Goal: Task Accomplishment & Management: Use online tool/utility

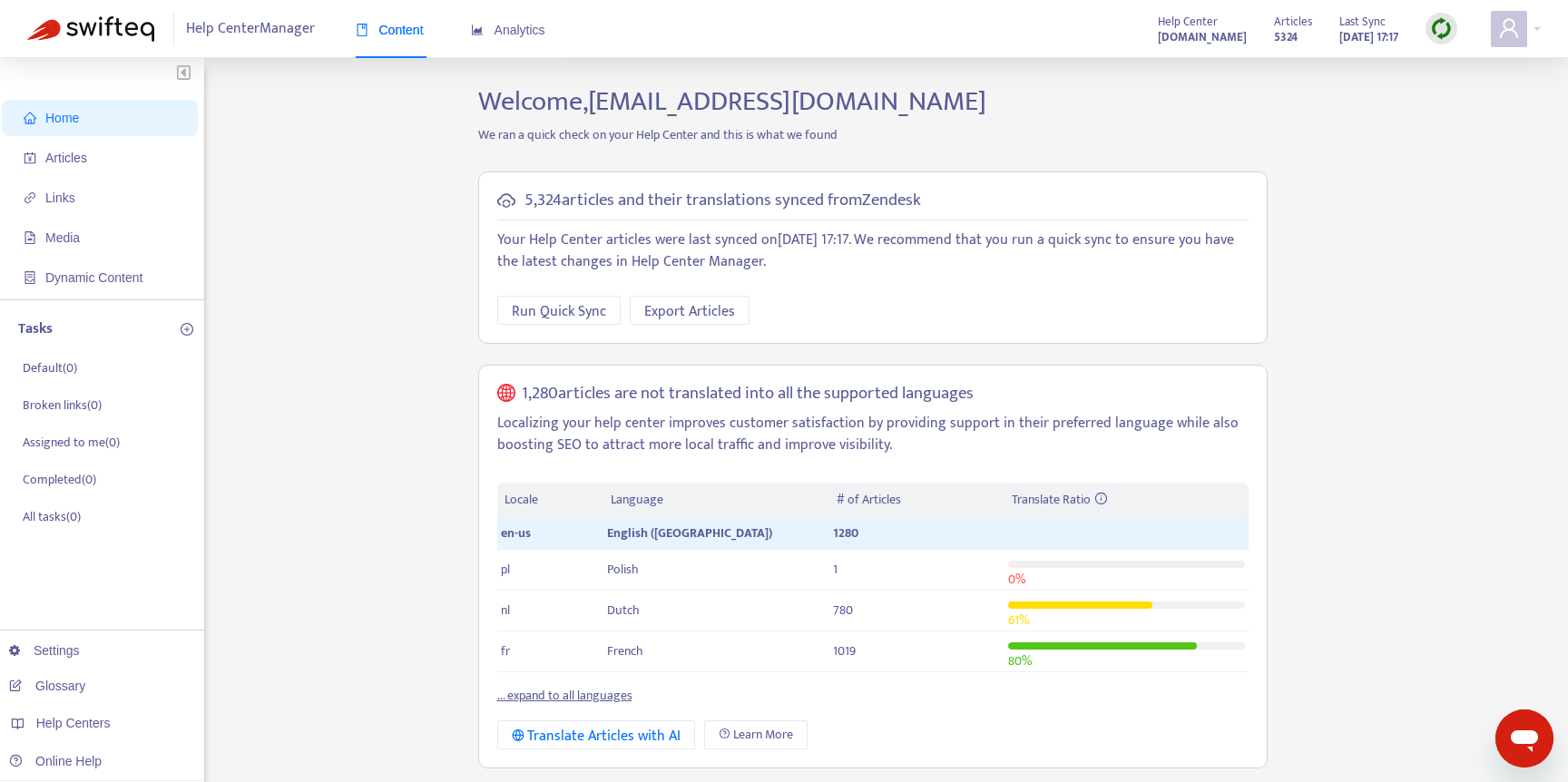
click at [1274, 38] on strong "5324" at bounding box center [1286, 36] width 23 height 20
click at [126, 168] on span "Articles" at bounding box center [103, 158] width 159 height 36
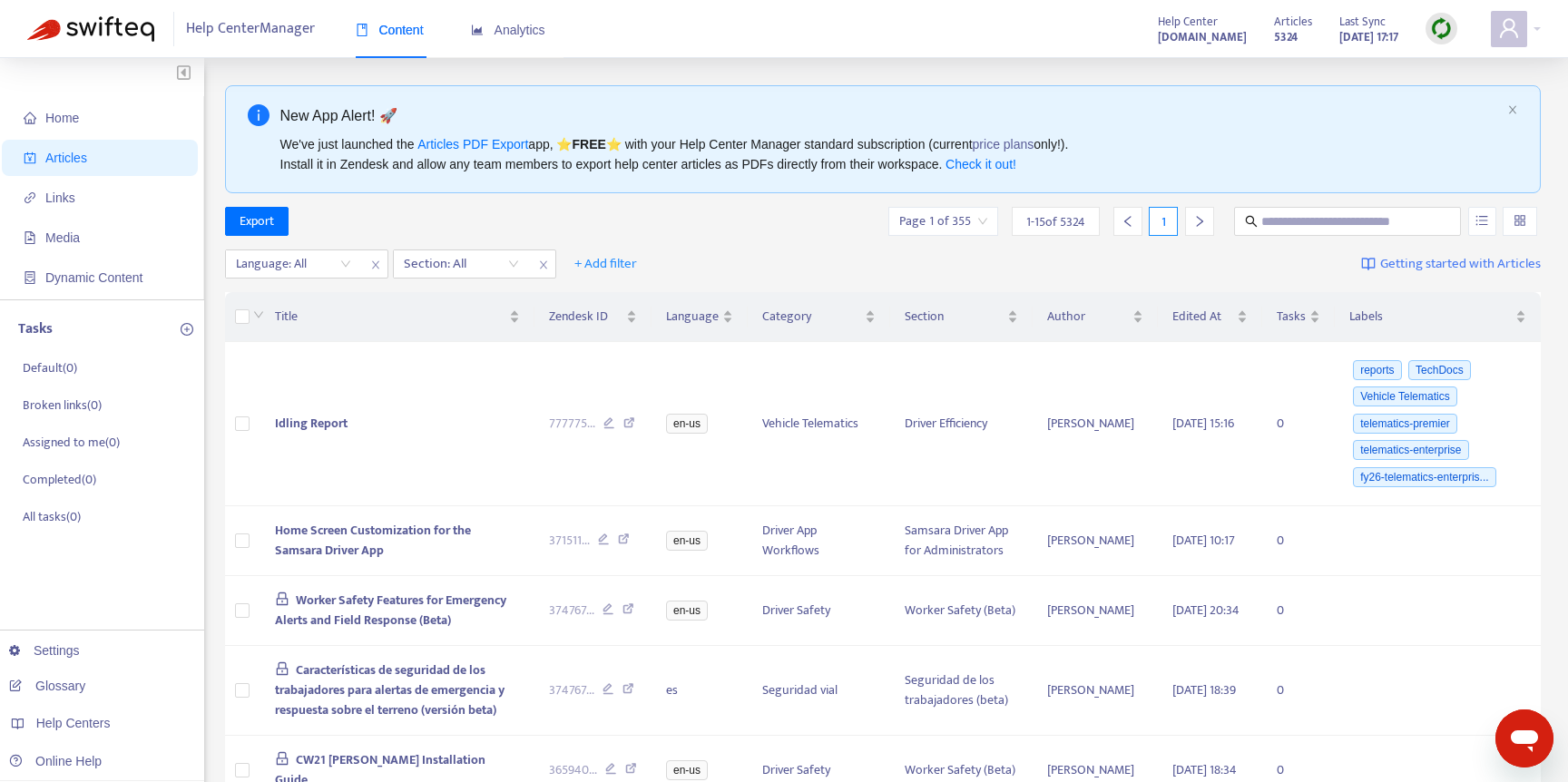
click at [343, 223] on div "Export Page 1 of 355 1 - 15 of 5324 1" at bounding box center [883, 221] width 1316 height 29
click at [265, 226] on span "Export" at bounding box center [256, 221] width 34 height 20
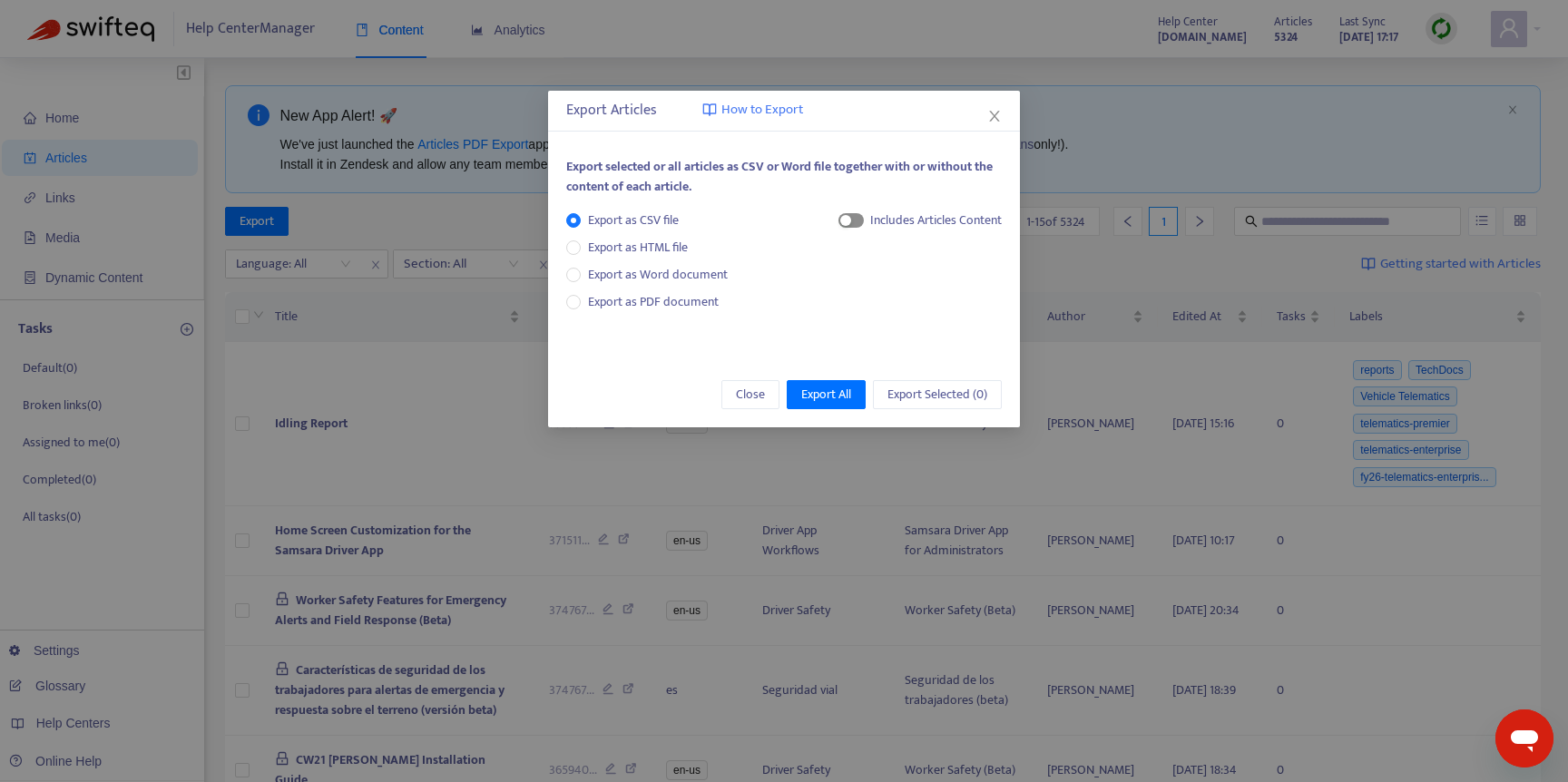
click at [844, 223] on div "button" at bounding box center [846, 221] width 11 height 11
click at [996, 120] on icon "close" at bounding box center [995, 117] width 15 height 15
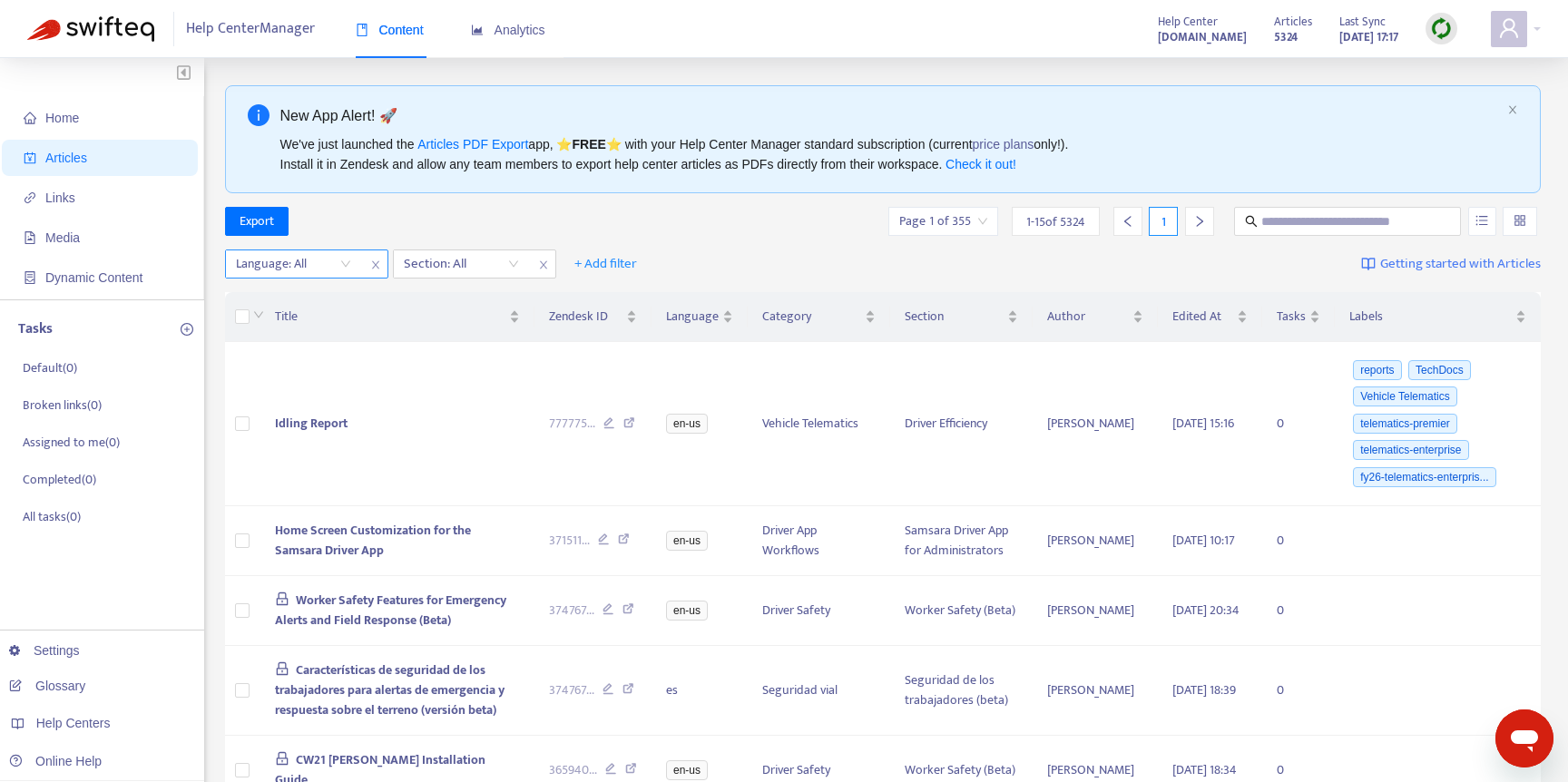
click at [344, 268] on div "Language: All" at bounding box center [293, 264] width 135 height 27
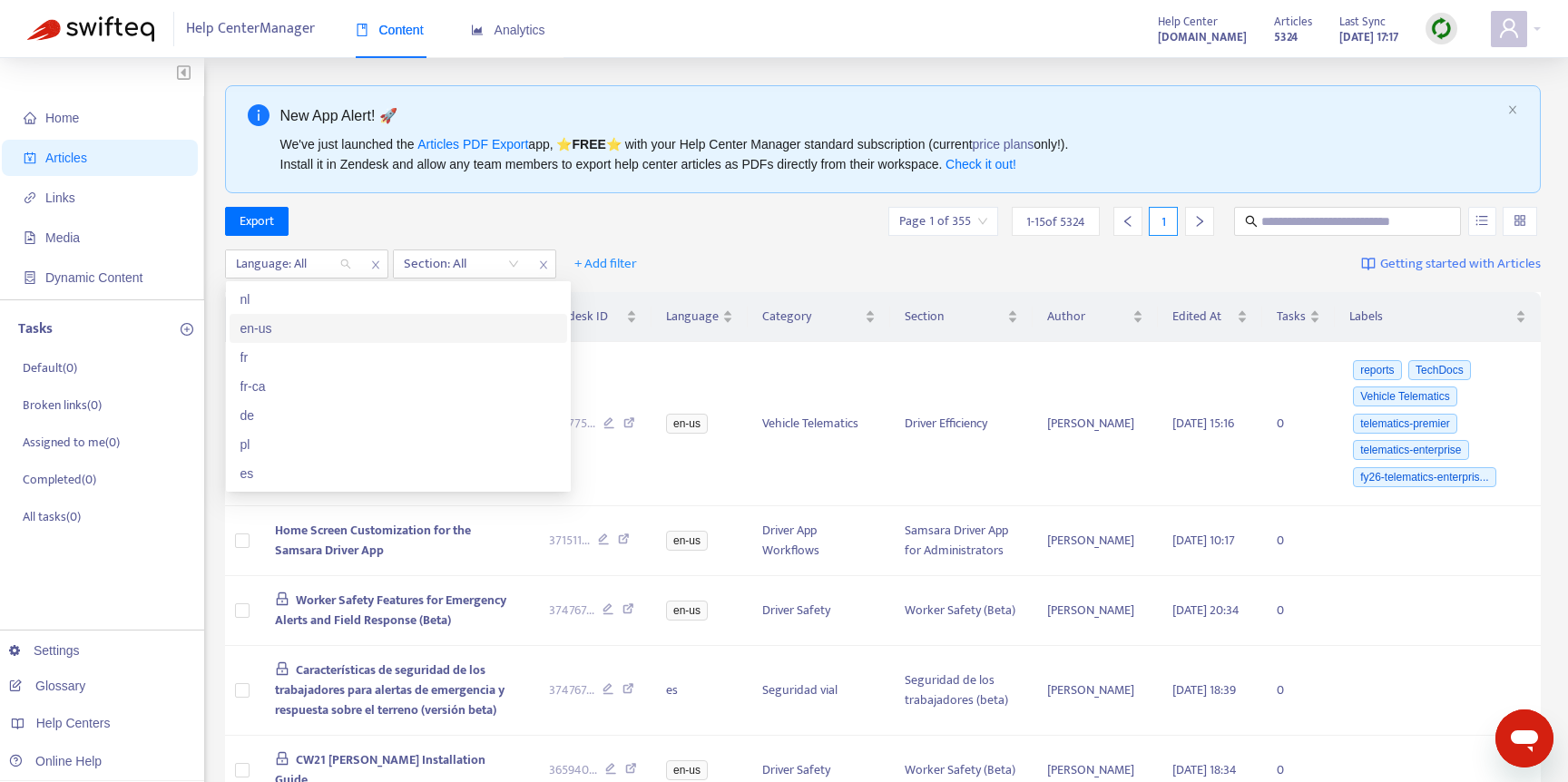
click at [329, 336] on div "en-us" at bounding box center [398, 328] width 316 height 20
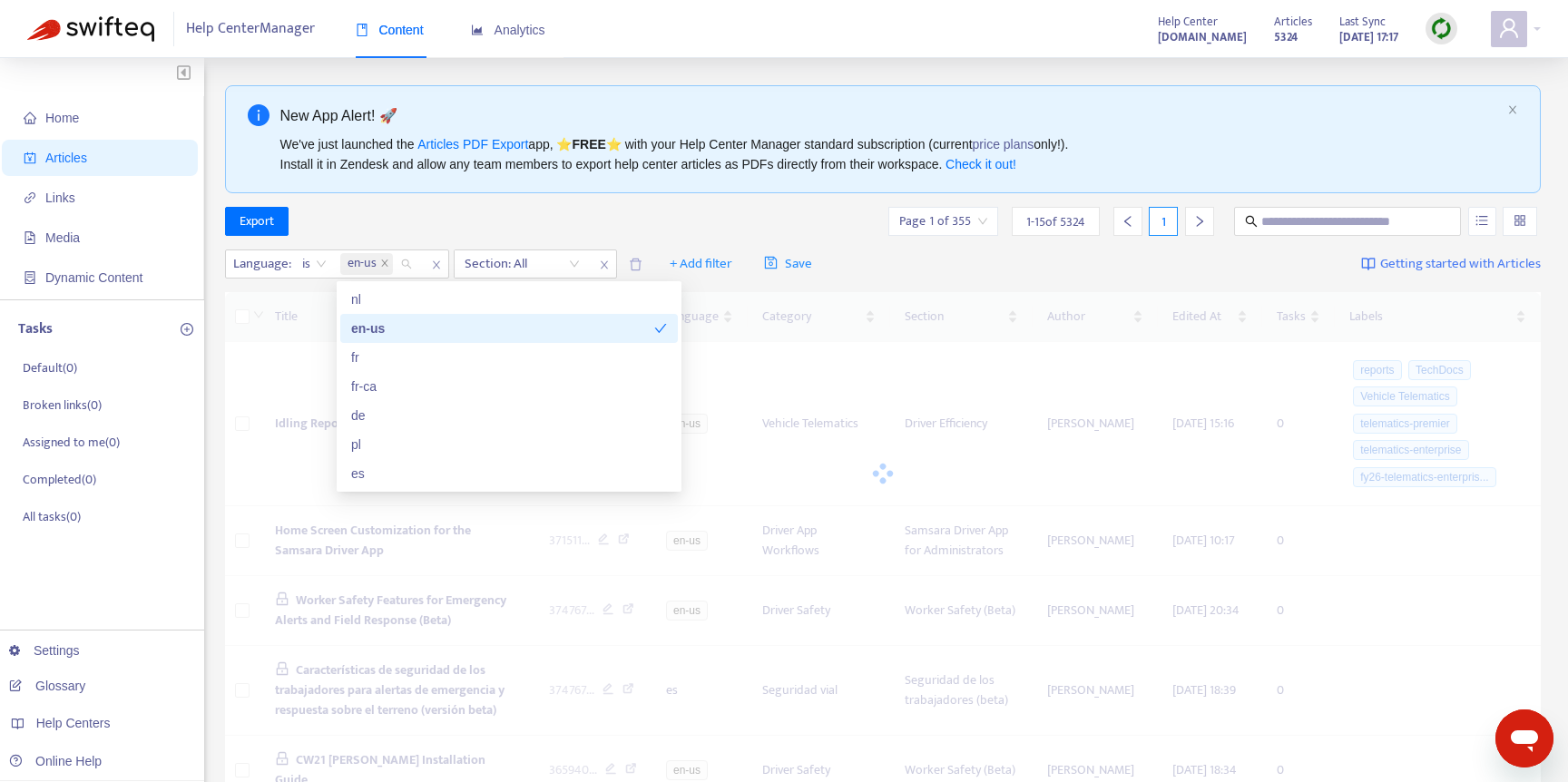
click at [450, 223] on div "Export Page 1 of 355 1 - 15 of 5324 1" at bounding box center [883, 221] width 1316 height 29
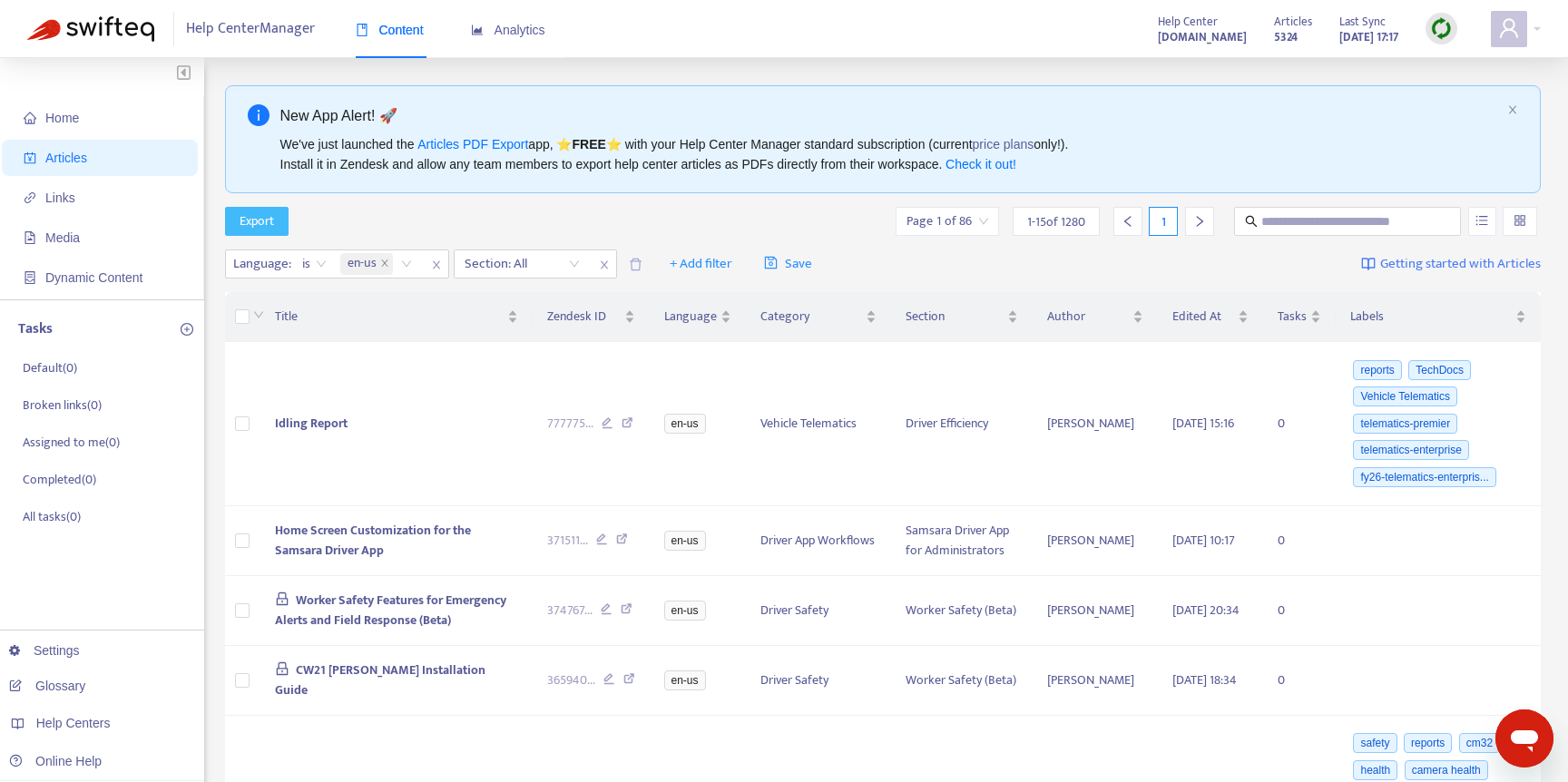
click at [265, 225] on span "Export" at bounding box center [256, 221] width 34 height 20
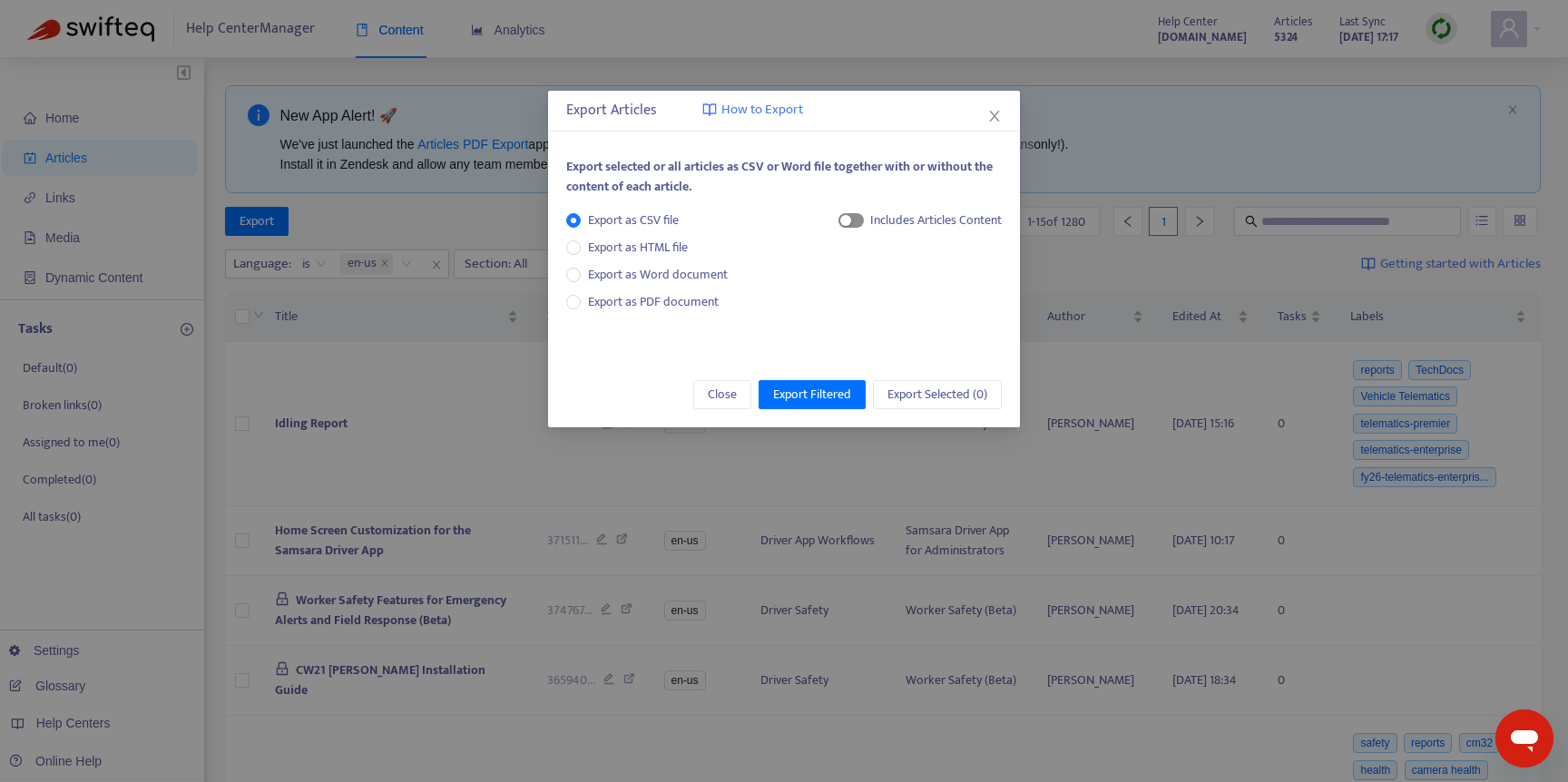
click at [853, 220] on span "button" at bounding box center [850, 221] width 25 height 15
click at [799, 391] on span "Export Filtered" at bounding box center [812, 394] width 78 height 20
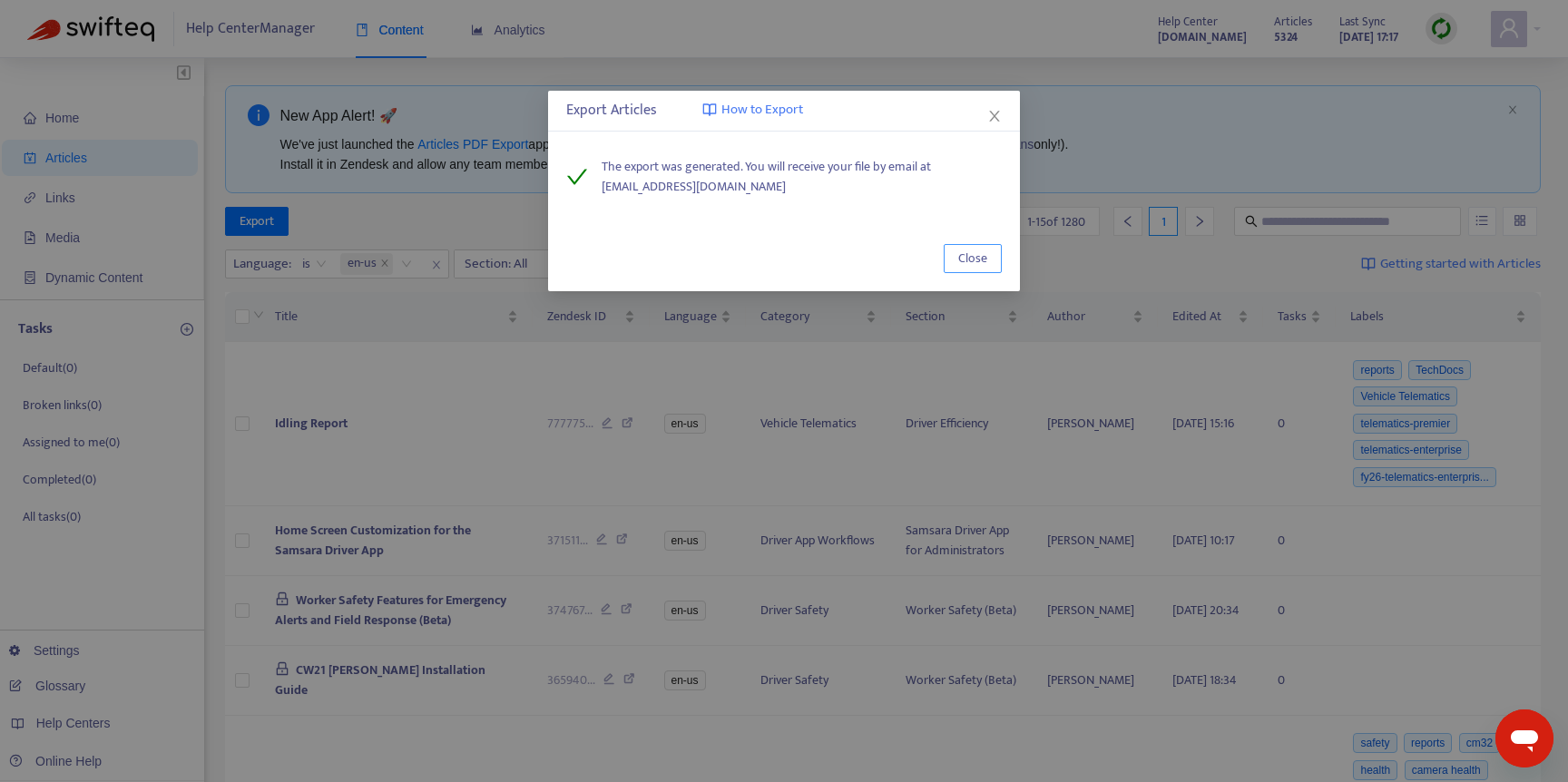
click at [965, 251] on span "Close" at bounding box center [972, 258] width 29 height 20
